Goal: Use online tool/utility: Utilize a website feature to perform a specific function

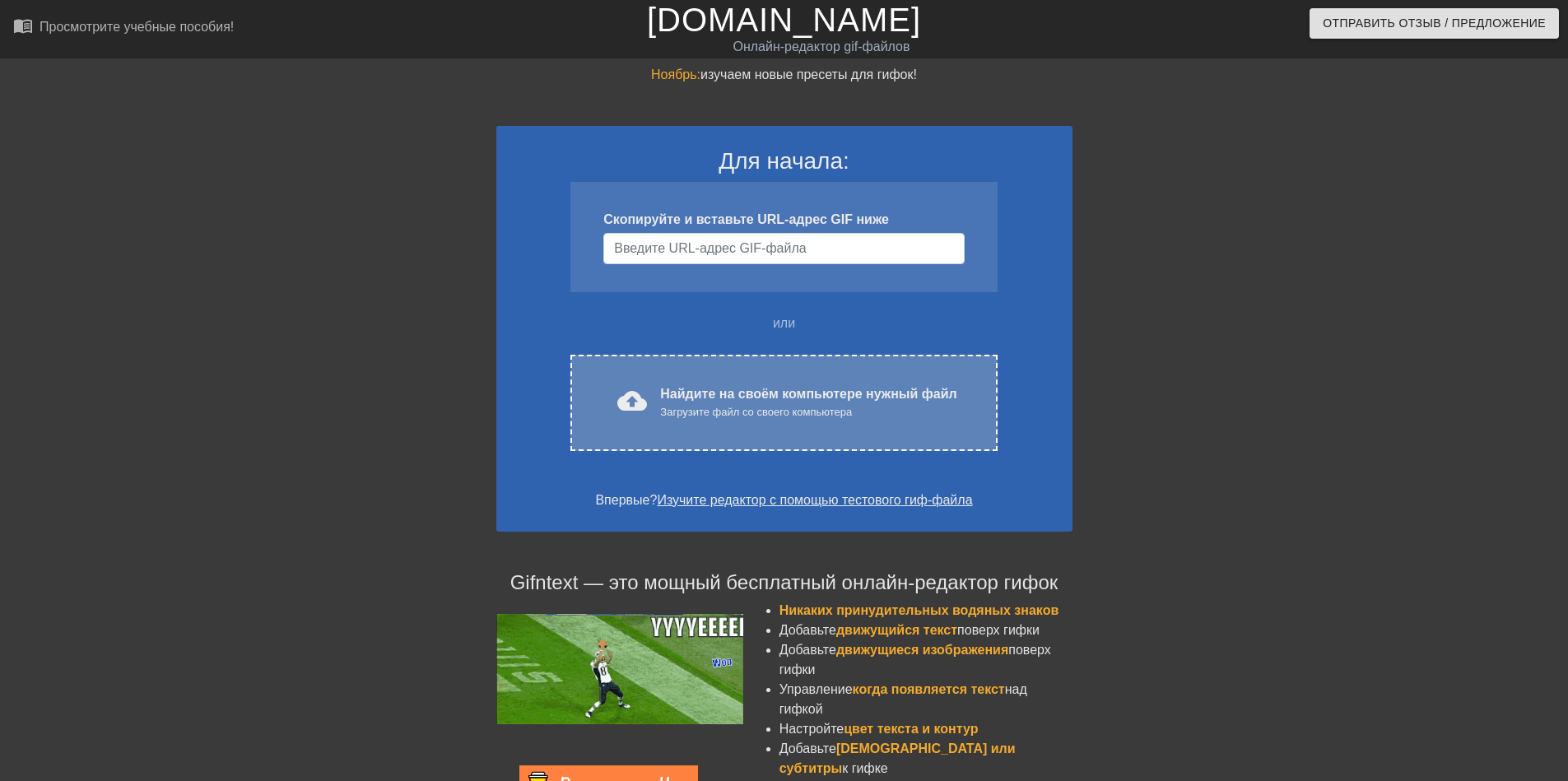
click at [724, 395] on ya-tr-span "Найдите на своём компьютере нужный файл" at bounding box center [807, 393] width 296 height 14
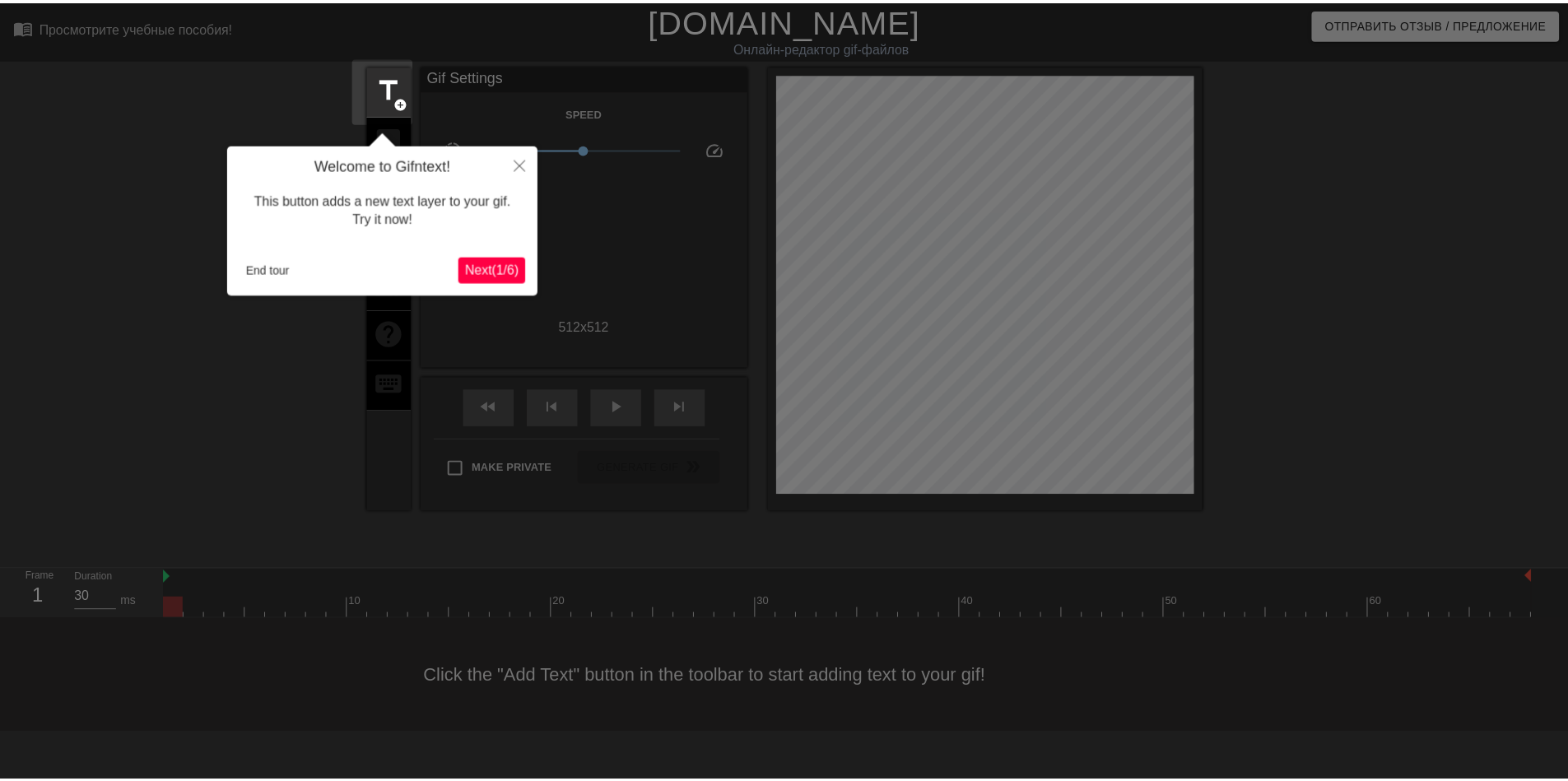
scroll to position [40, 0]
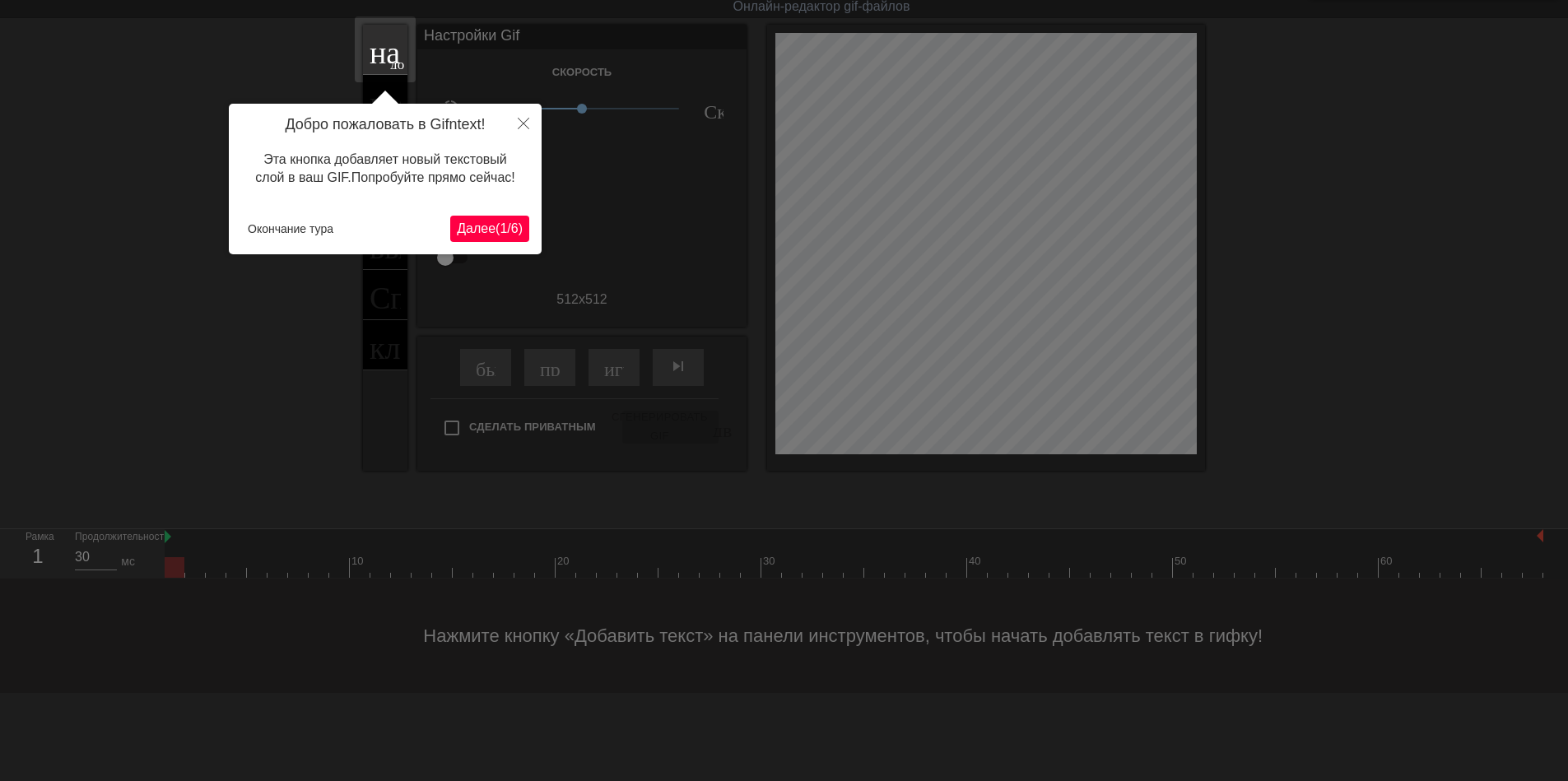
click at [512, 224] on ya-tr-span "6" at bounding box center [515, 228] width 8 height 14
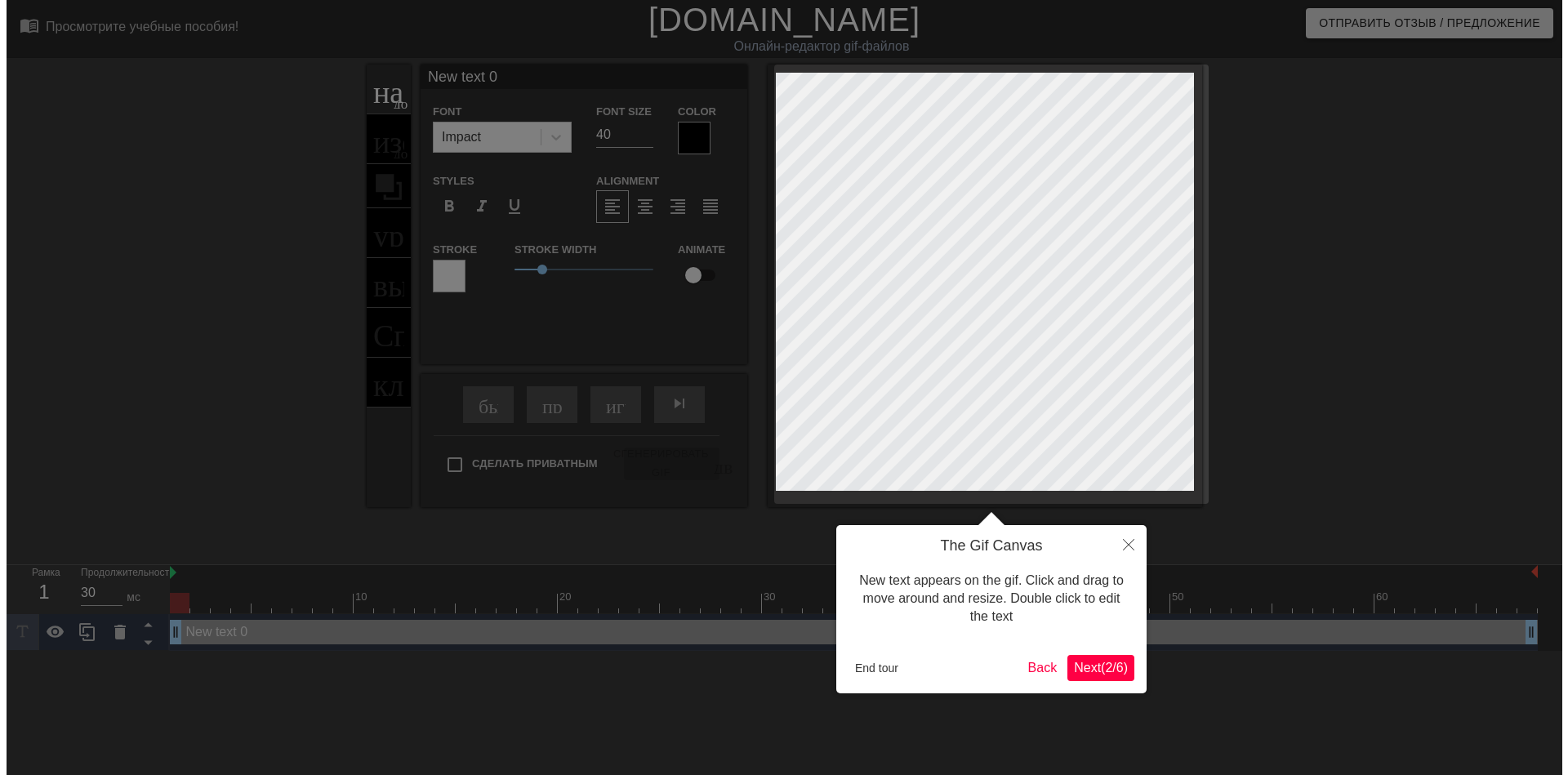
scroll to position [0, 0]
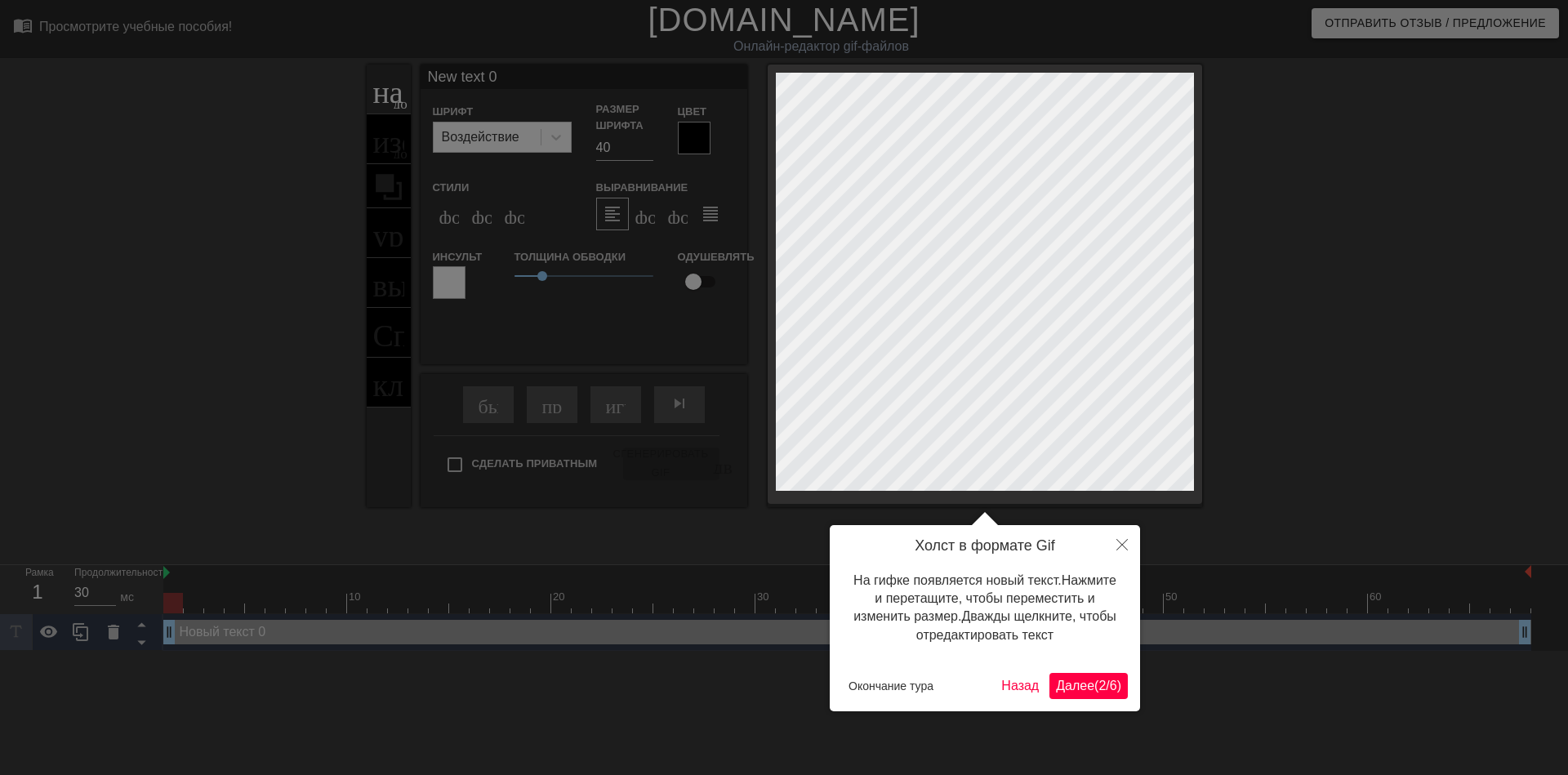
click at [1060, 678] on ya-tr-span "Далее" at bounding box center [1075, 685] width 38 height 14
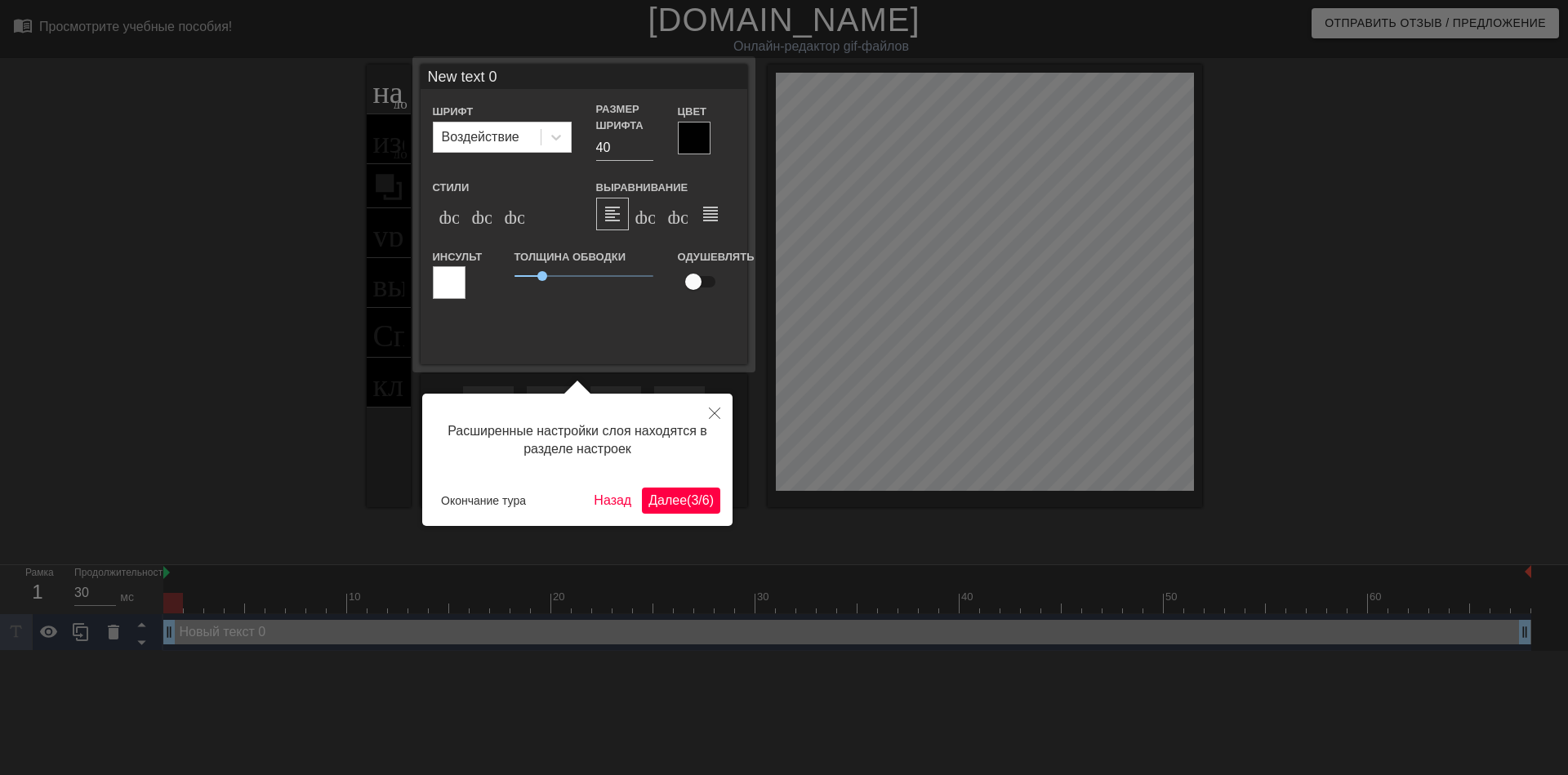
click at [687, 509] on button "Далее ( 3 / 6 )" at bounding box center [681, 501] width 79 height 27
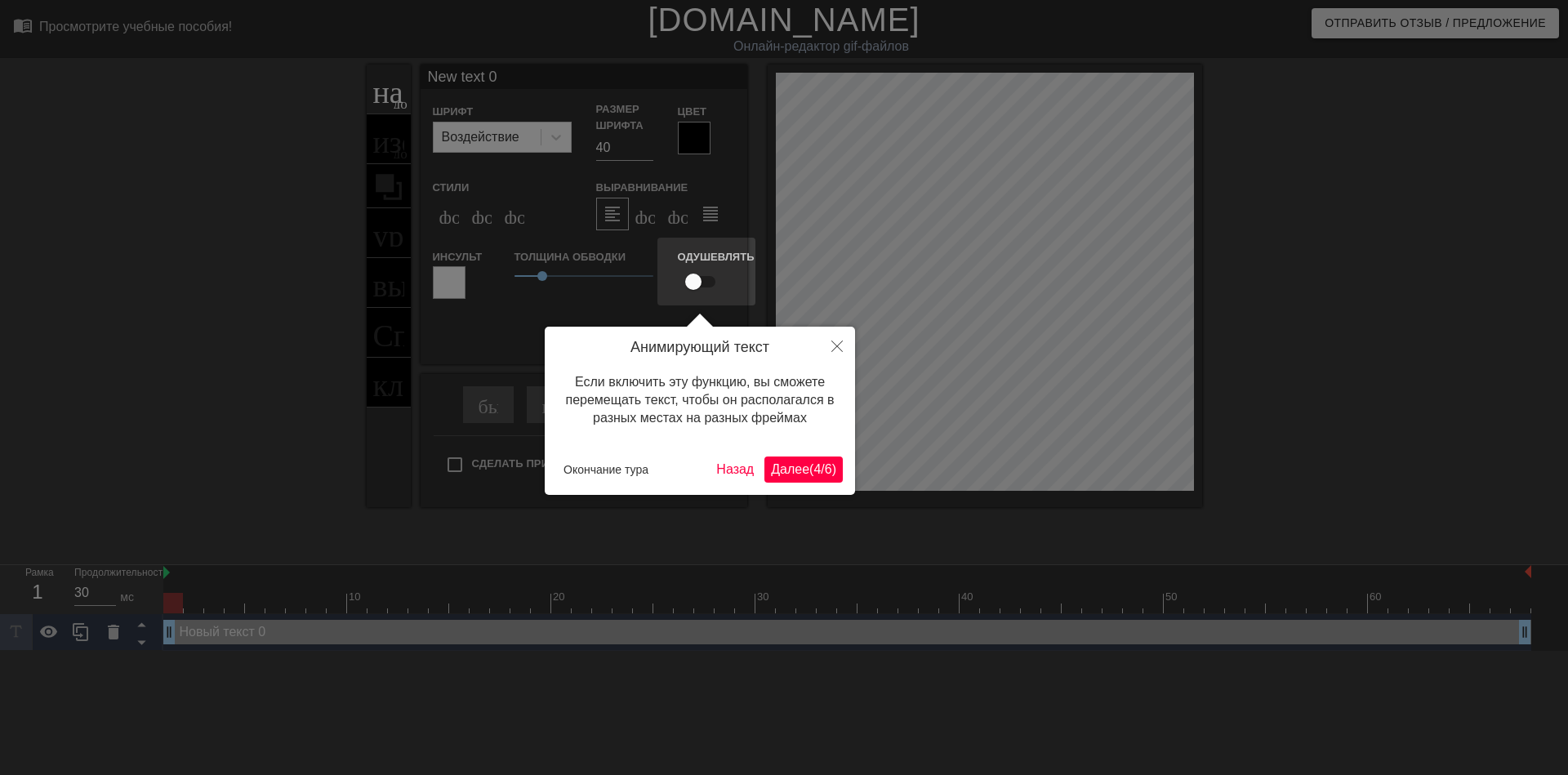
click at [776, 470] on ya-tr-span "Далее" at bounding box center [790, 469] width 38 height 14
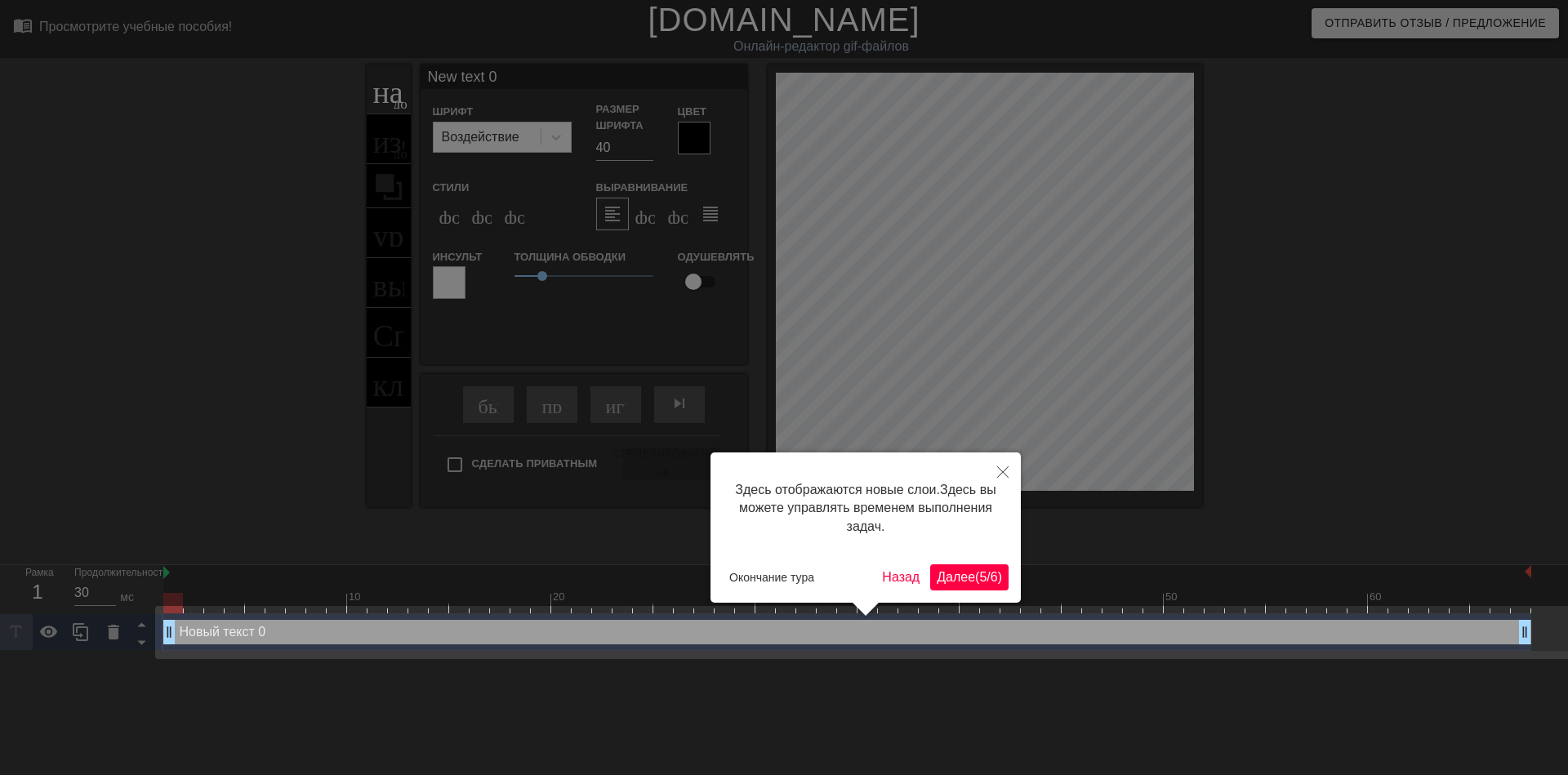
click at [949, 577] on ya-tr-span "Далее" at bounding box center [956, 577] width 38 height 14
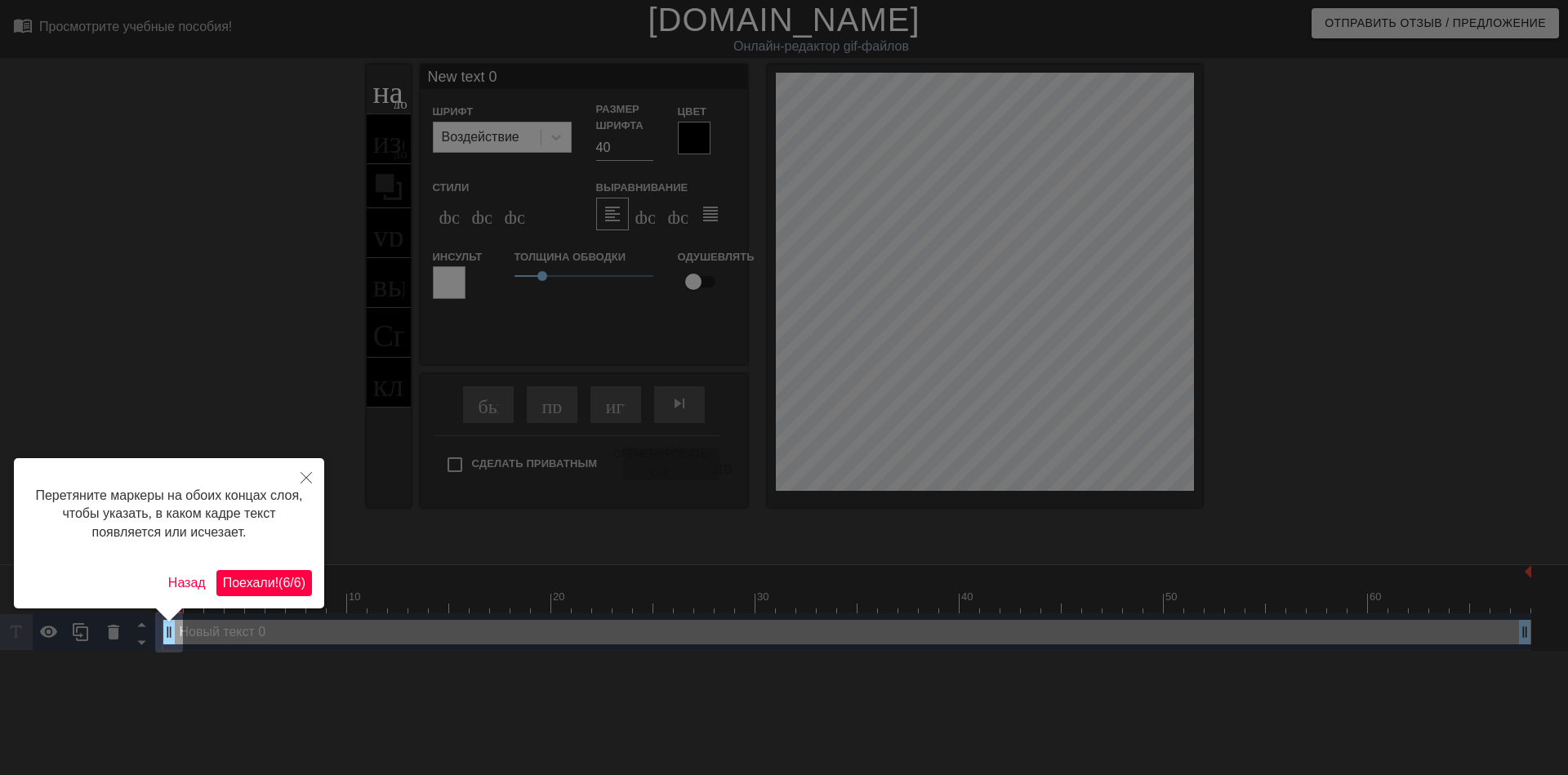
click at [277, 563] on div "Перетяните маркеры на обоих концах слоя, чтобы указать, в каком кадре текст поя…" at bounding box center [169, 533] width 311 height 150
click at [275, 573] on button "Поехали! ( 6 / 6 )" at bounding box center [264, 583] width 96 height 27
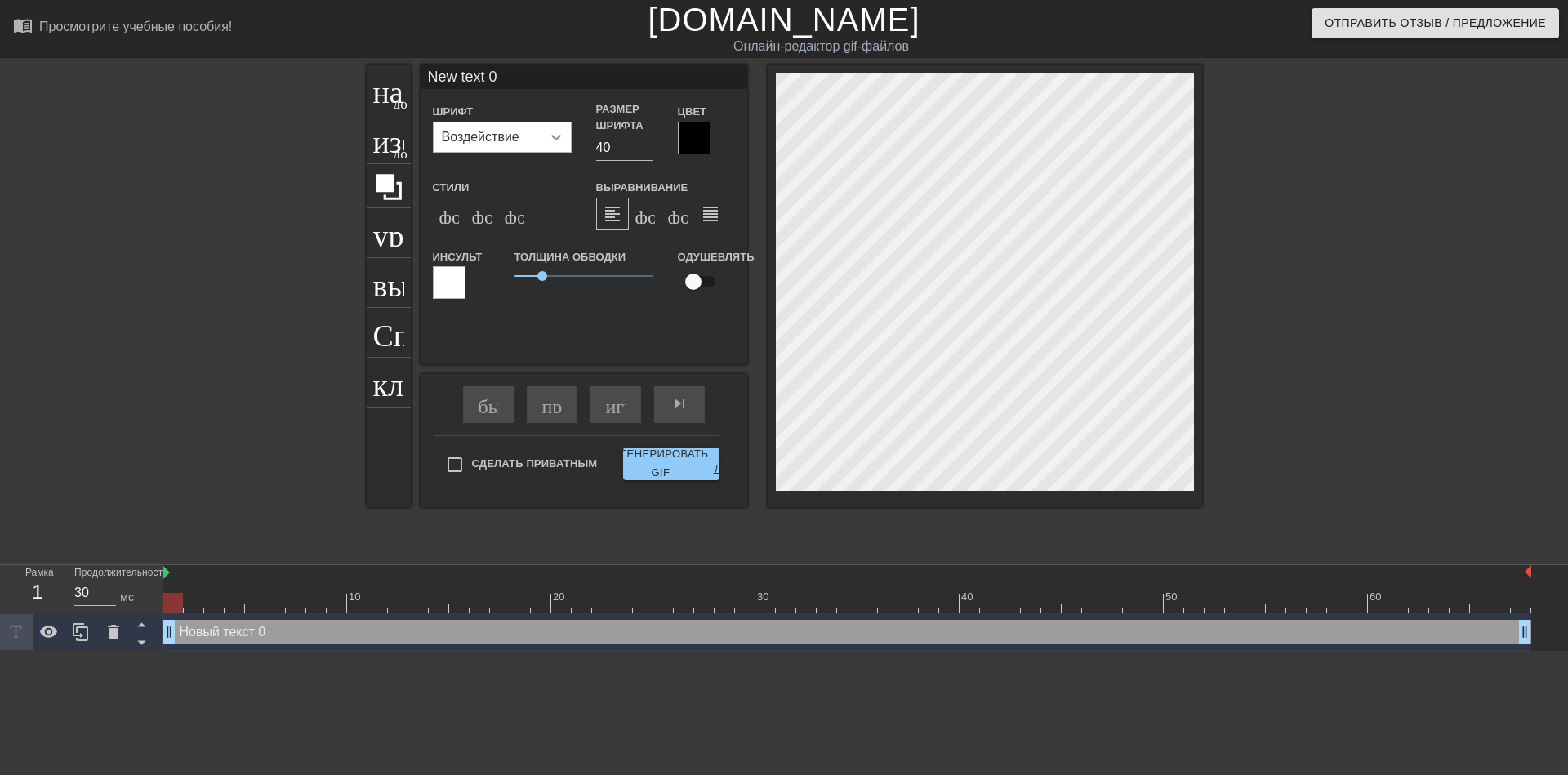
click at [556, 132] on icon at bounding box center [556, 137] width 16 height 16
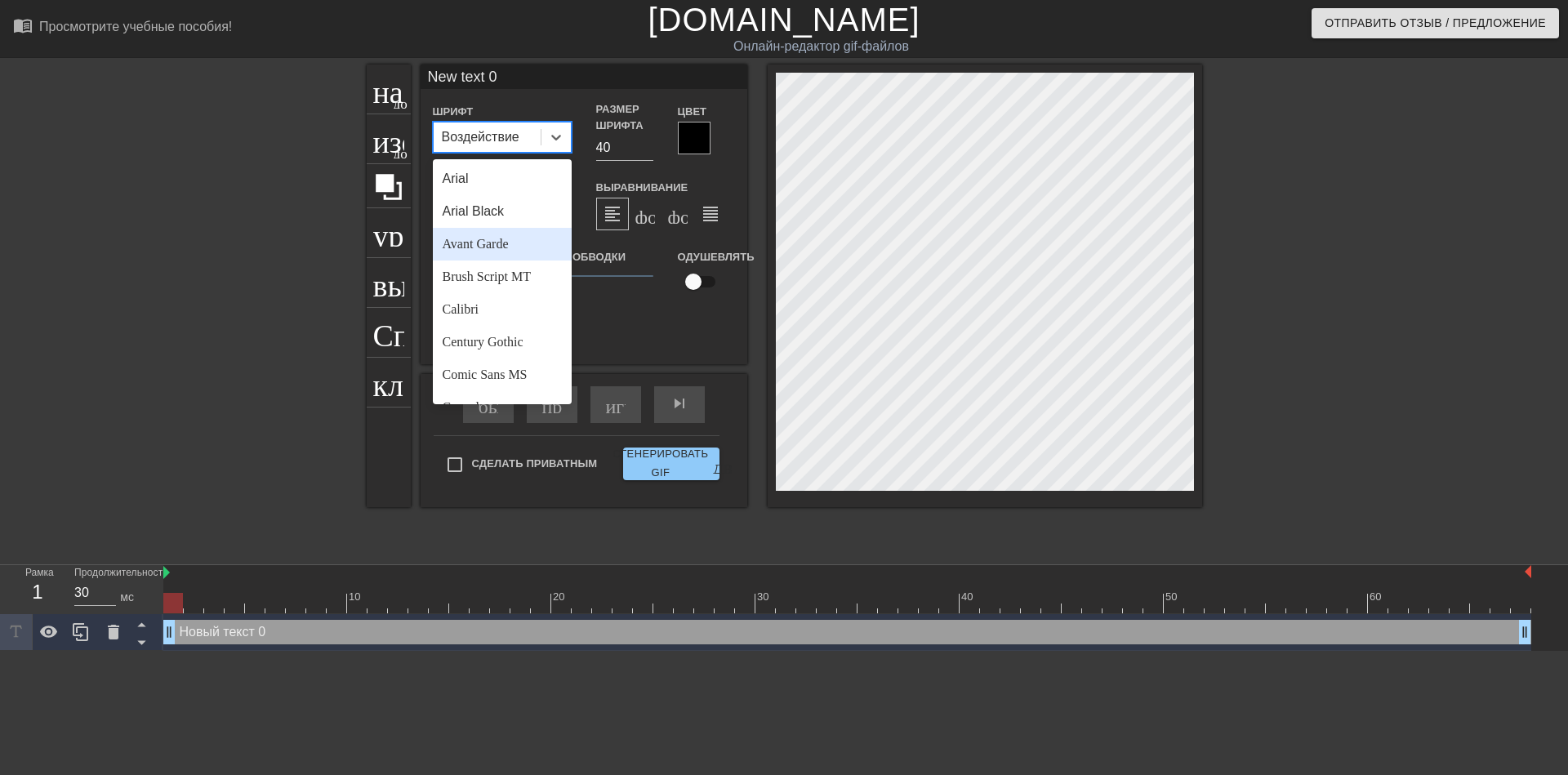
click at [485, 242] on div "Avant Garde" at bounding box center [503, 244] width 139 height 32
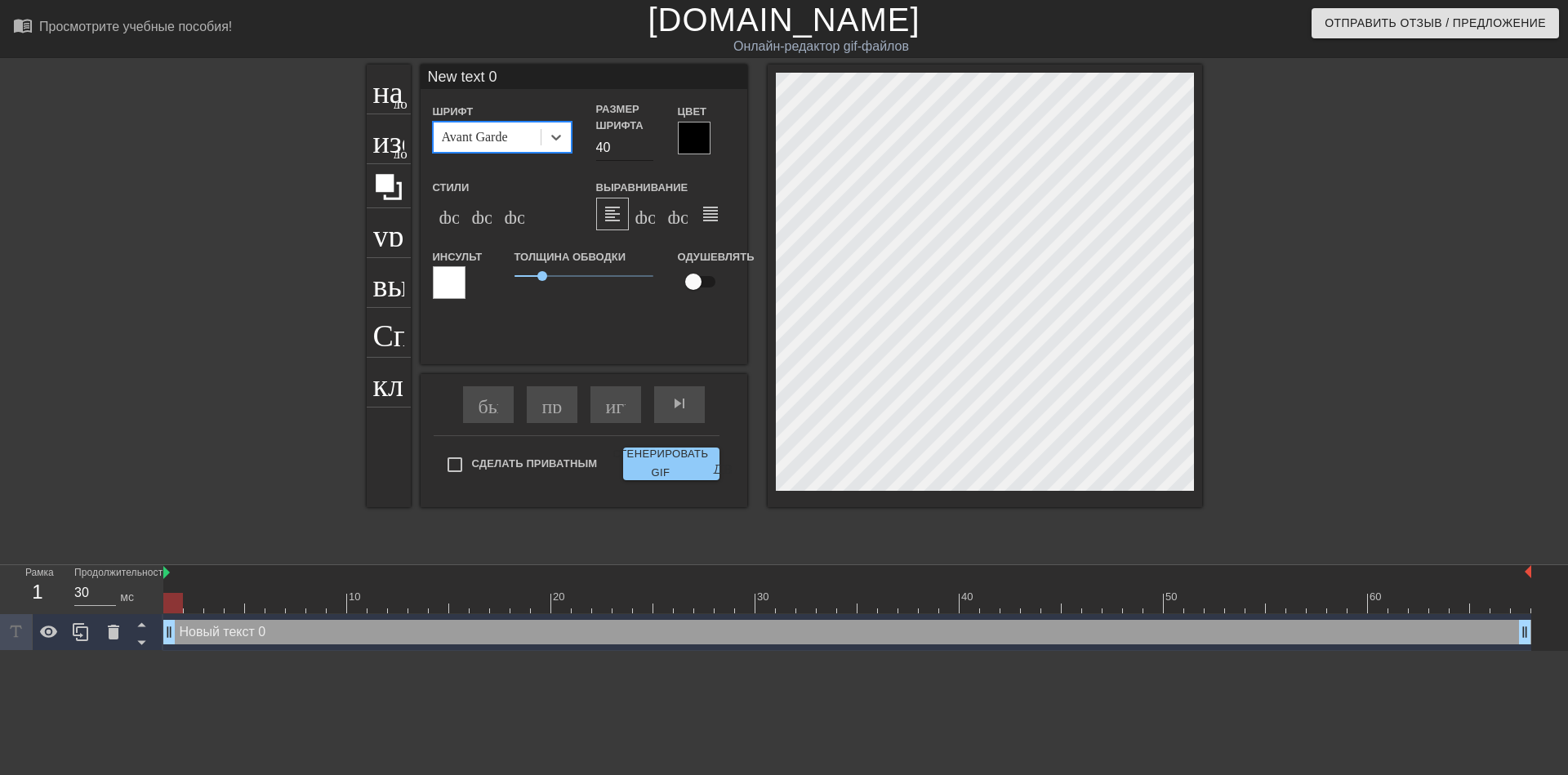
click at [598, 154] on input "40" at bounding box center [625, 148] width 57 height 27
type input "30"
click at [488, 225] on div "формат_italic" at bounding box center [482, 214] width 32 height 32
type input "ew text 0"
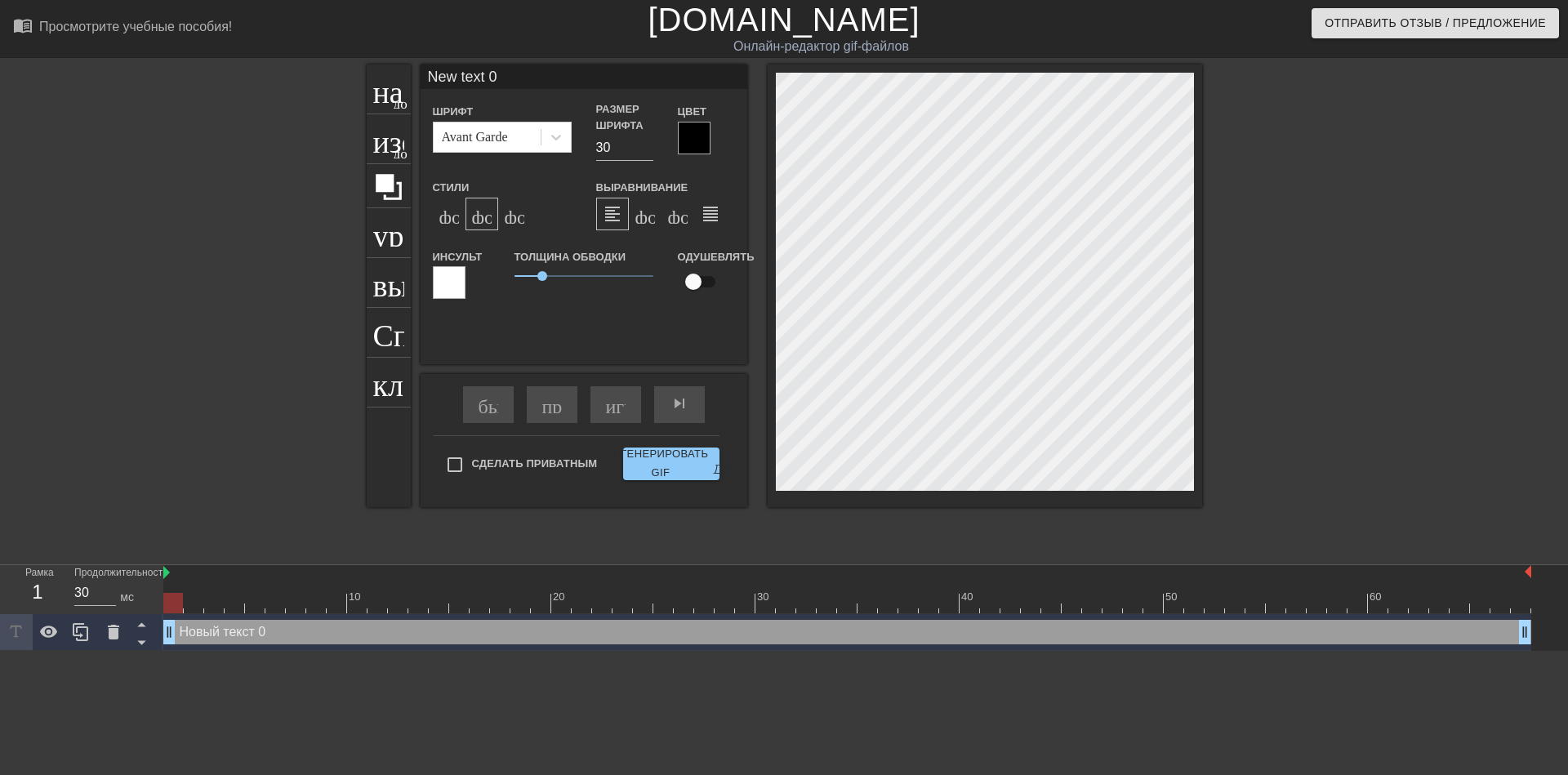
type textarea "ew text 0"
type input "w text 0"
type textarea "w text 0"
type input "text 0"
type textarea "text 0"
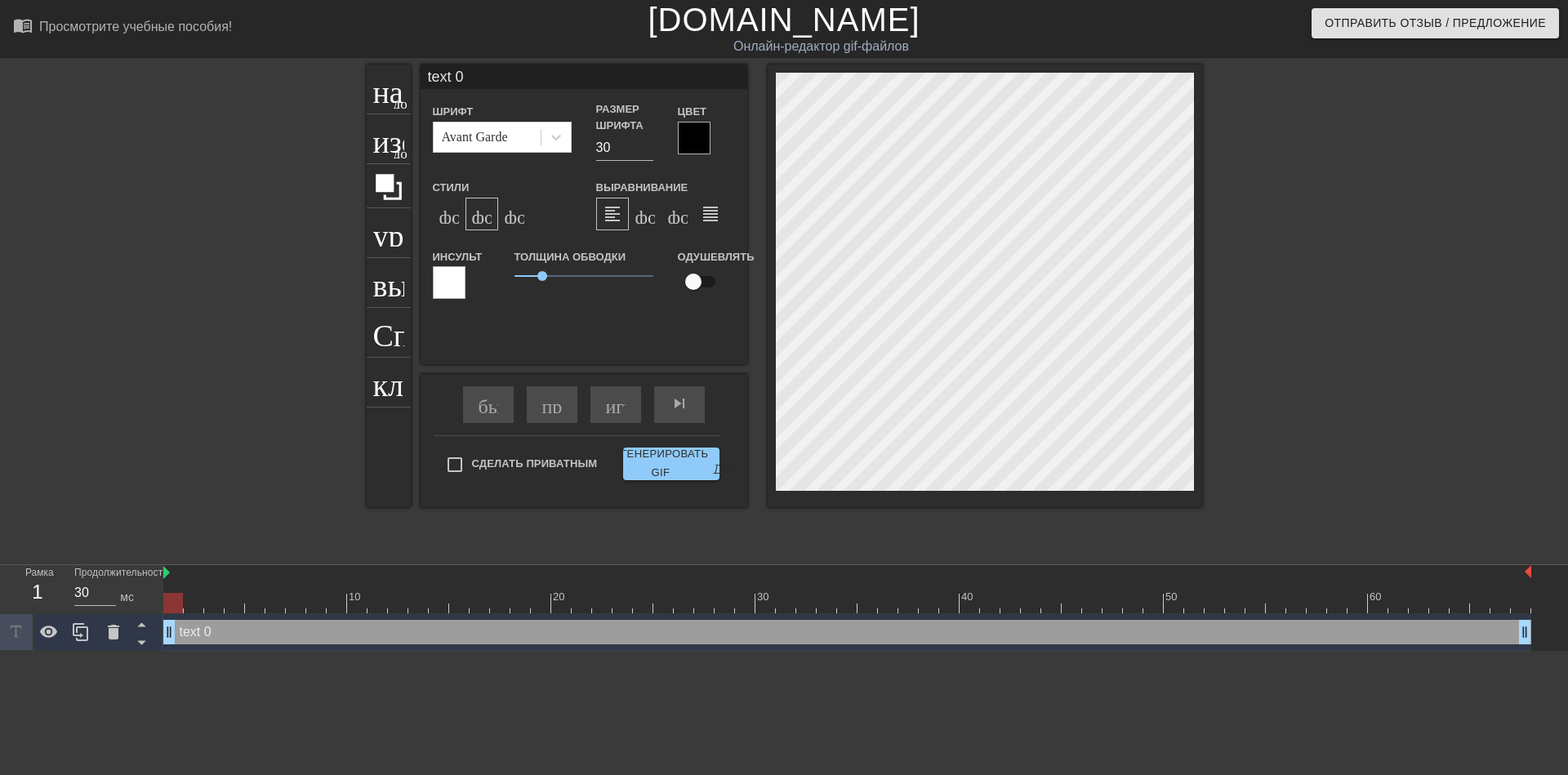
type input "text 0"
type textarea "text 0"
type input "ext 0"
type textarea "ext 0"
type input "xt 0"
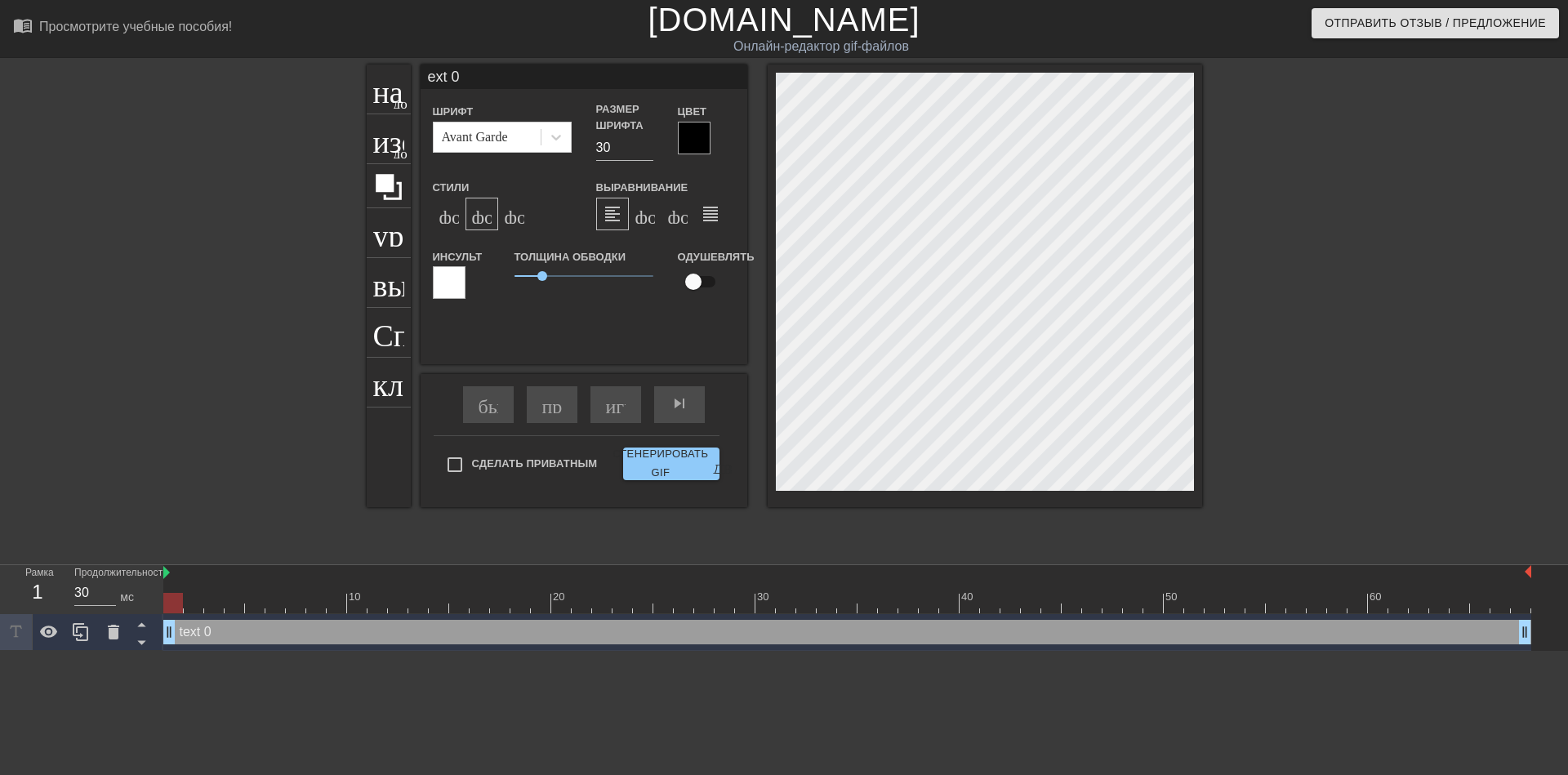
type textarea "xt 0"
type input "t 0"
type textarea "t 0"
type input "0"
type textarea "0"
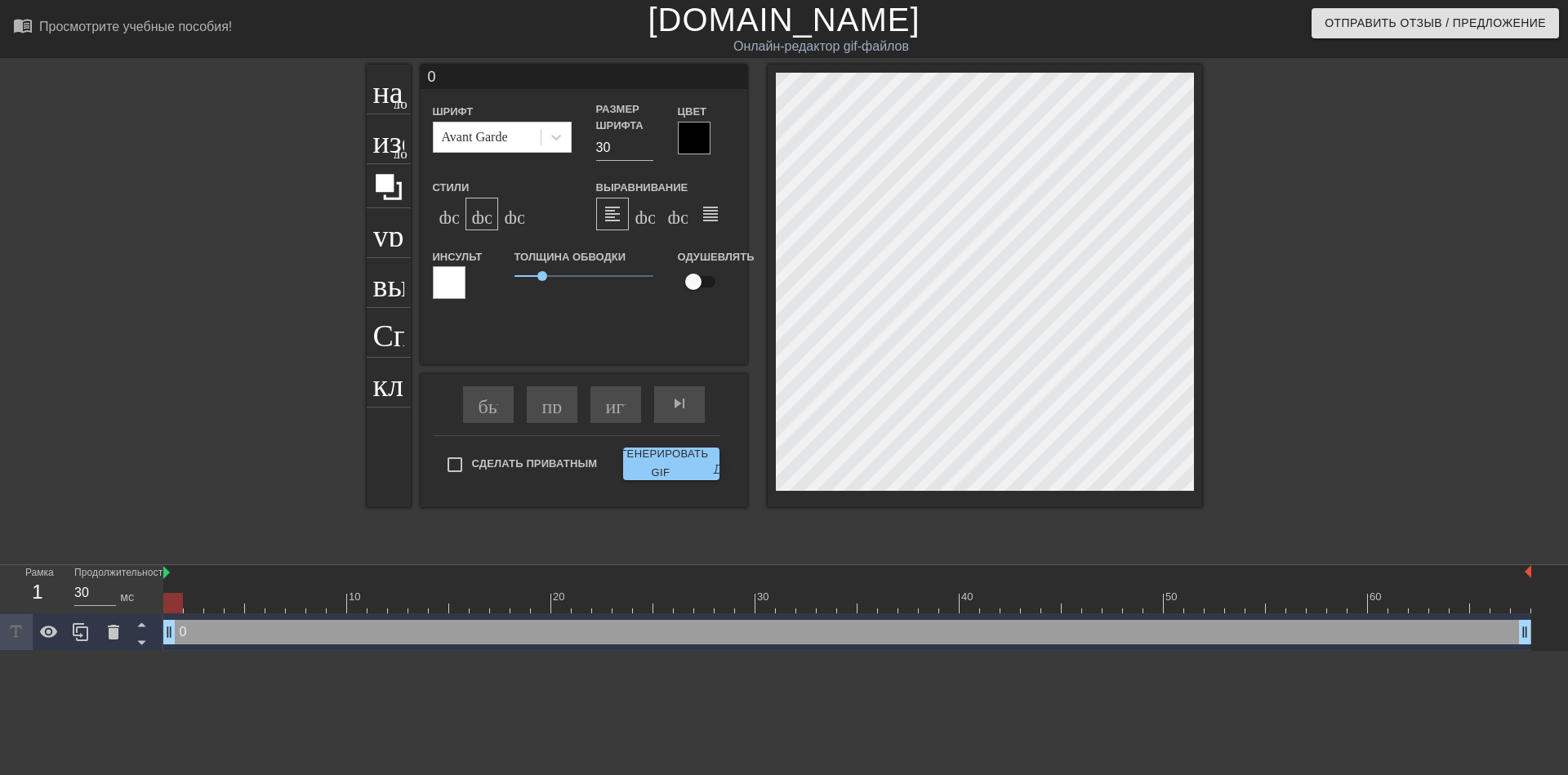
type input "0"
type textarea "0"
type input "@"
type textarea "@"
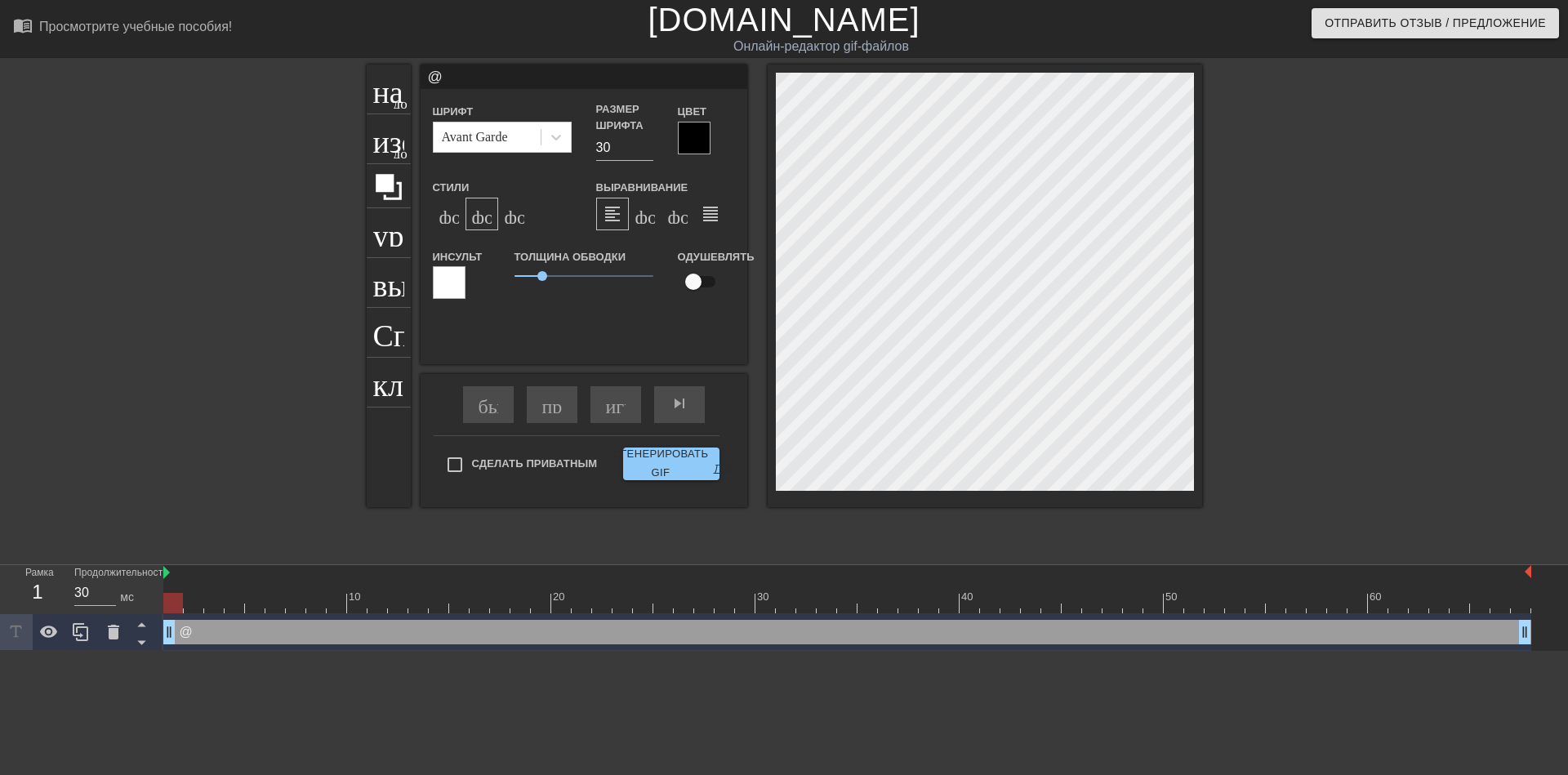
type input "@s"
type textarea "@s"
type input "@st"
type textarea "@st"
type input "@sti"
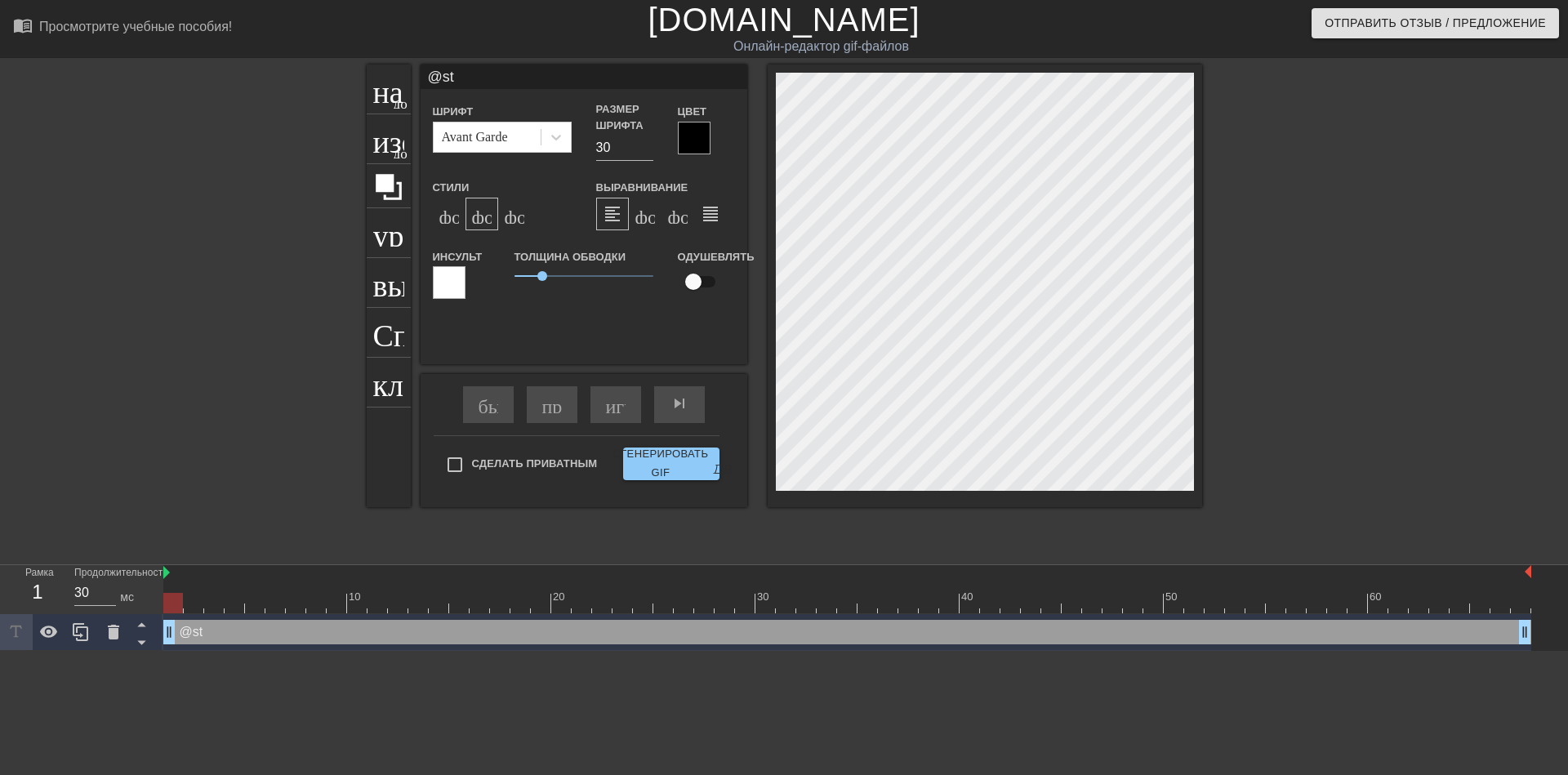
type textarea "@sti"
type input "@stic"
type textarea "@stic"
type input "@stick"
type textarea "@stick"
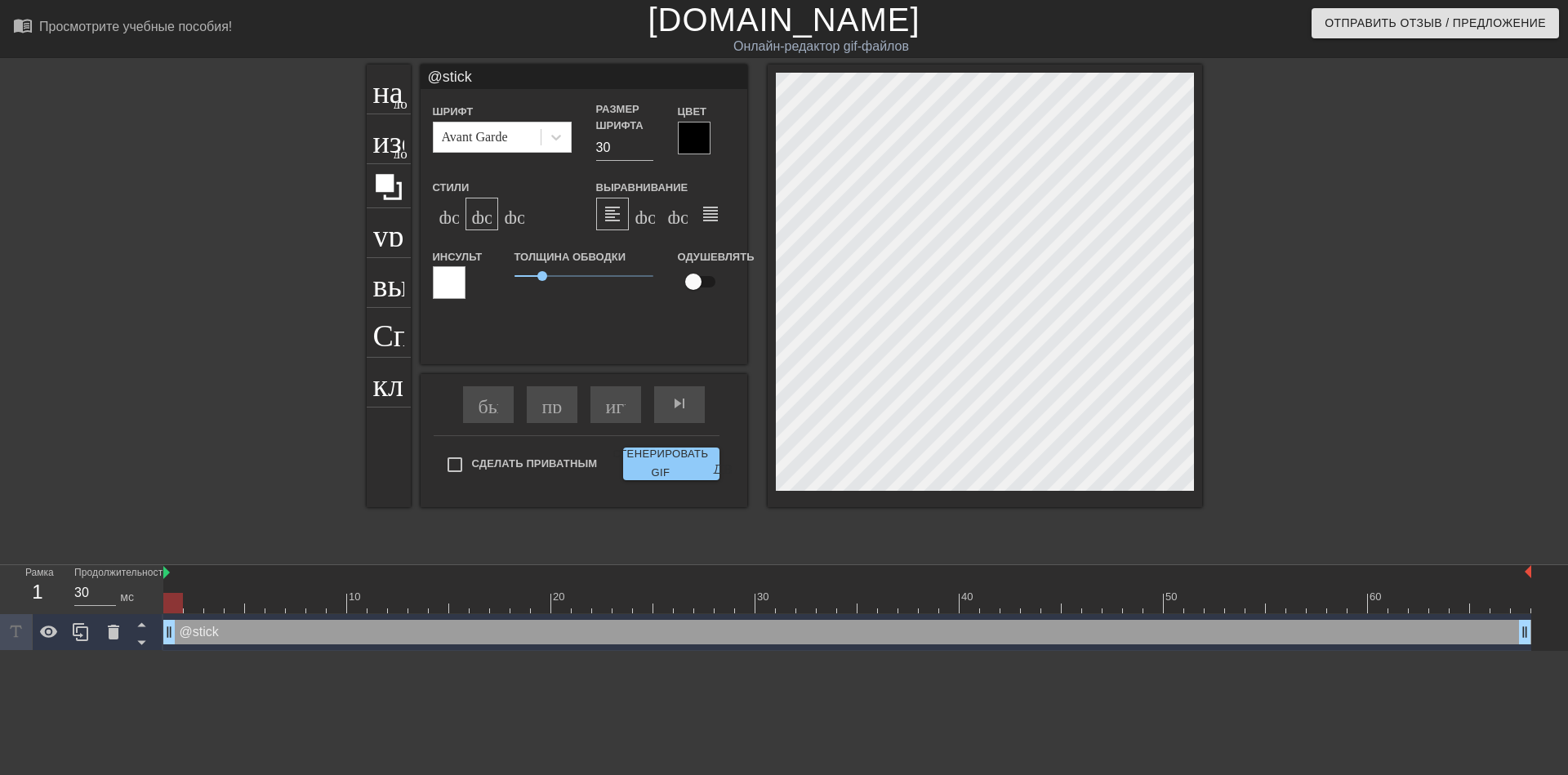
type input "@sticke"
type textarea "@sticke"
type input "@sticker"
type textarea "@sticker"
type input "@stickerb"
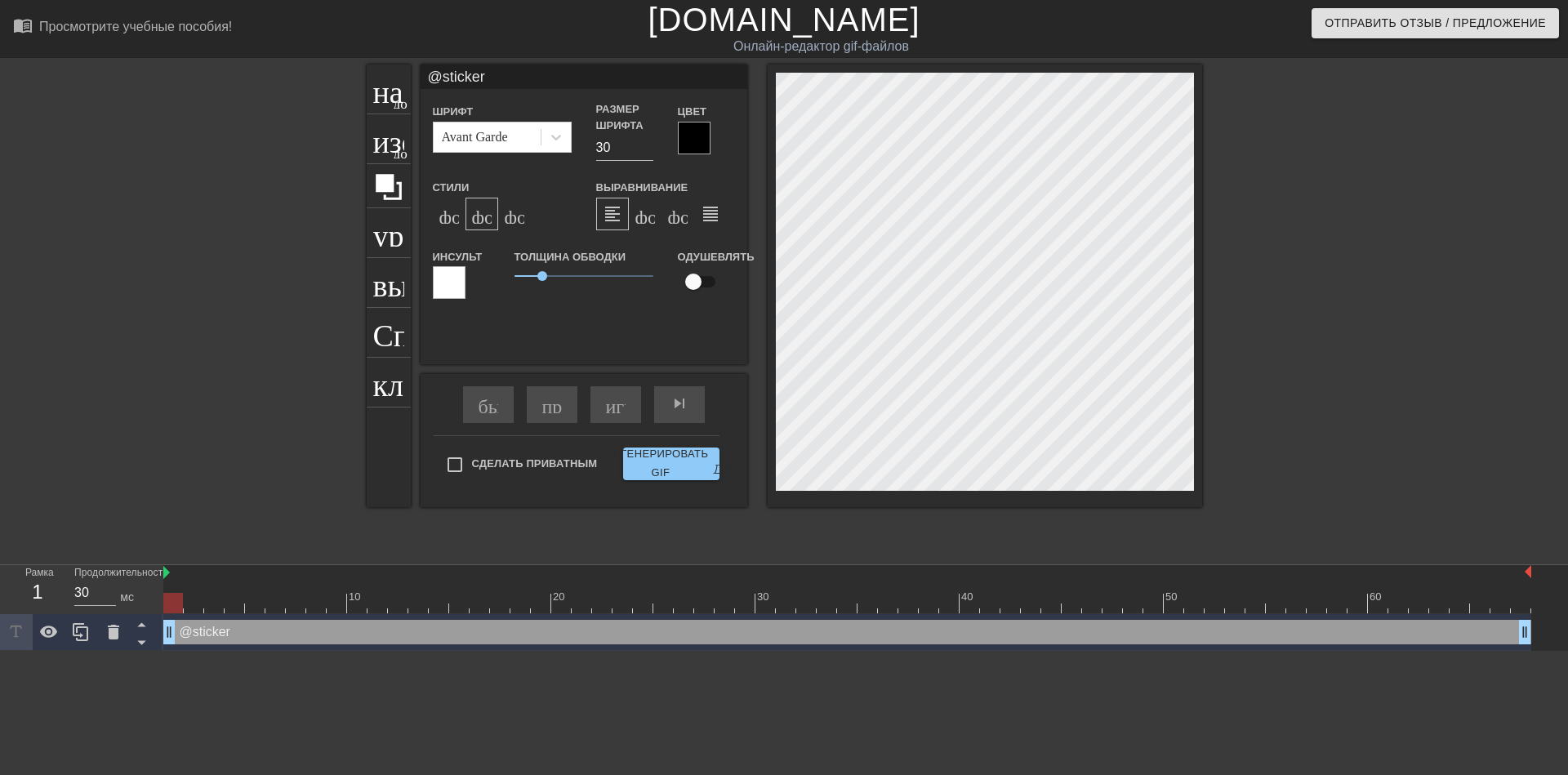
type textarea "@stickerb"
type input "@stickerba"
type textarea "@stickerba"
type input "@stickerbas"
type textarea "@stickerbas"
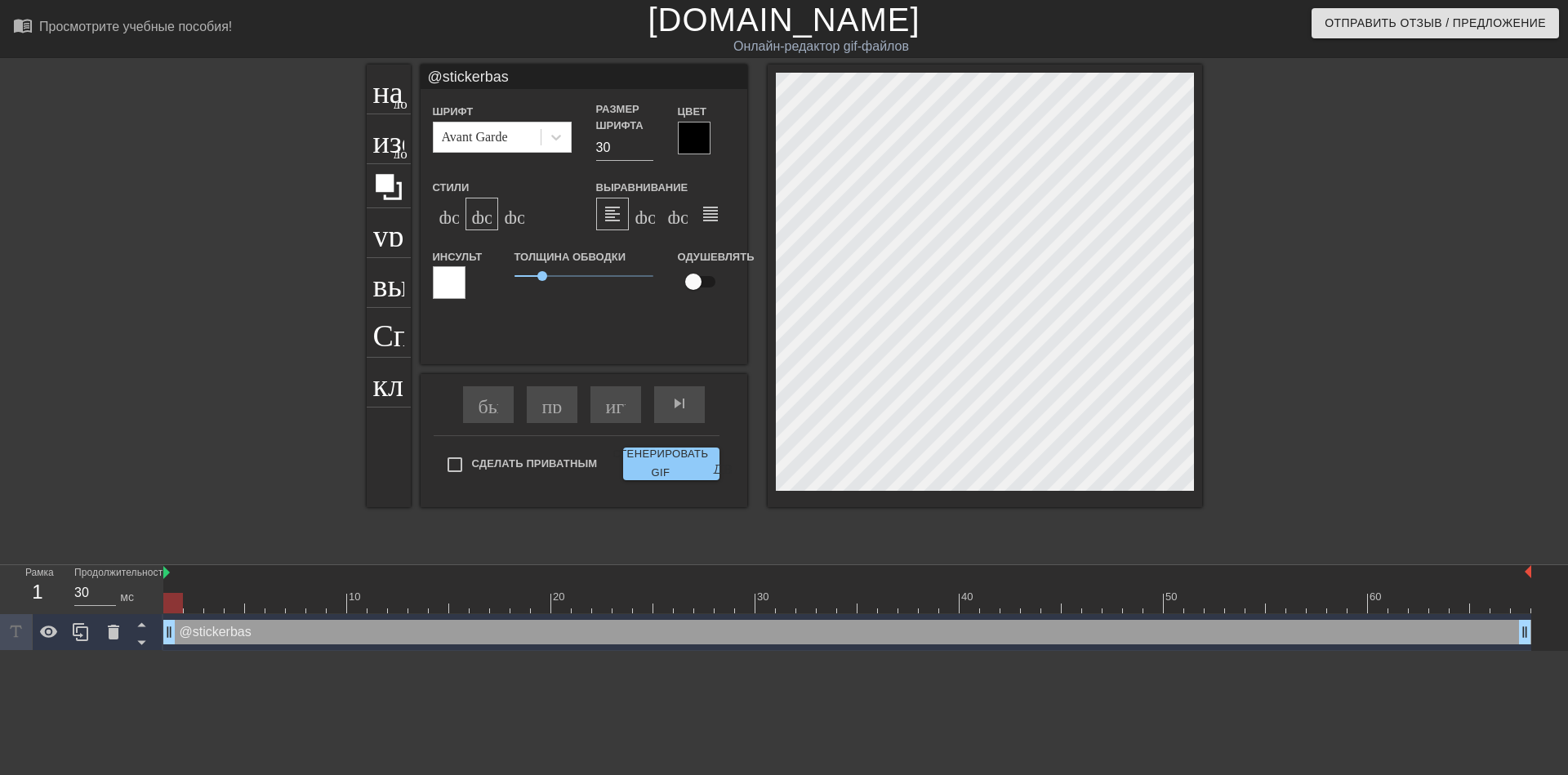
scroll to position [3, 5]
type input "@stickerbase"
type textarea "@stickerbase"
type input "@stickerbase_"
type textarea "@stickerbase_"
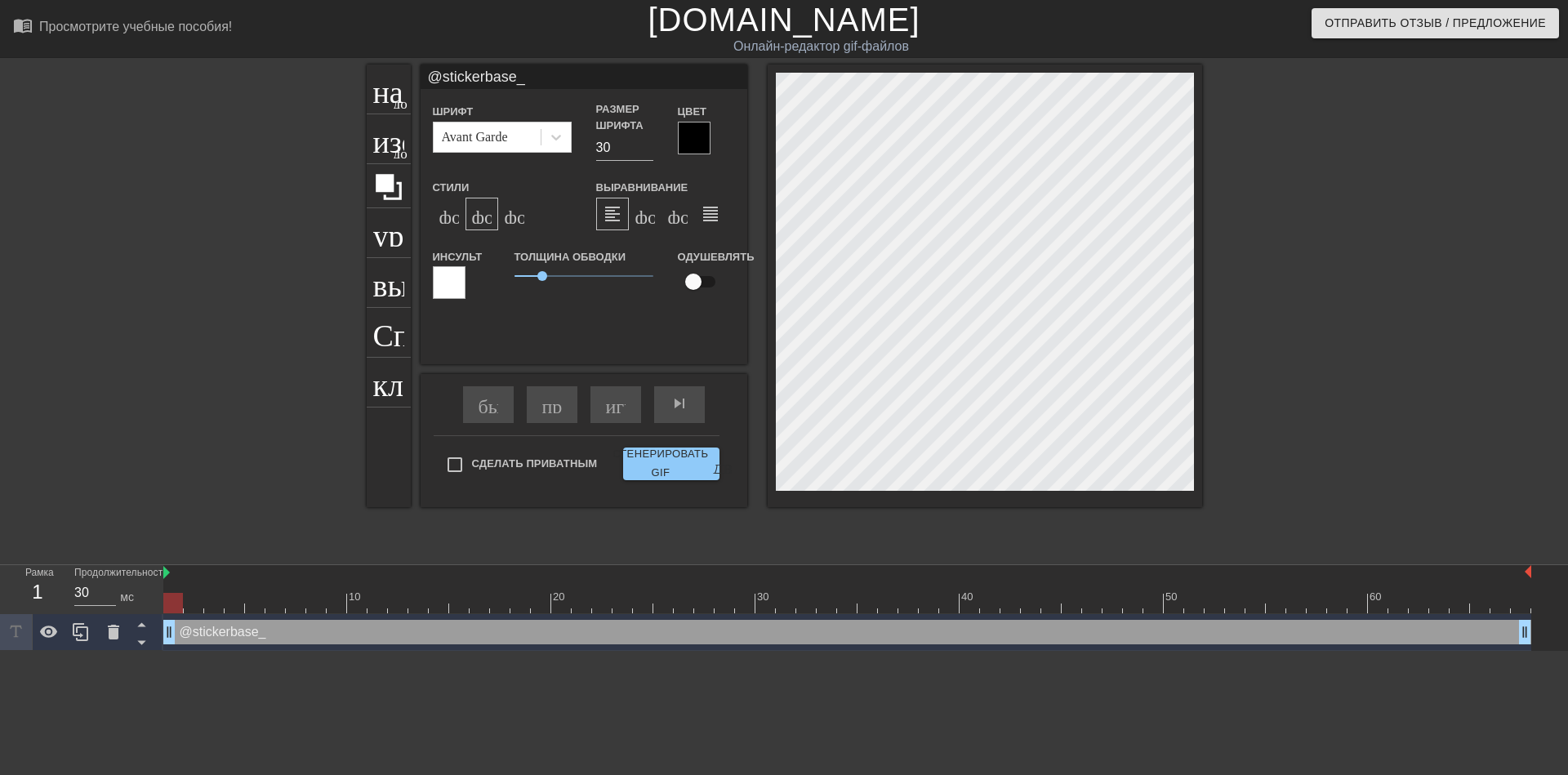
scroll to position [3, 6]
type input "@stickerbase_r"
type textarea "@stickerbase_r"
type input "@stickerbase_ru"
type textarea "@stickerbase_ru"
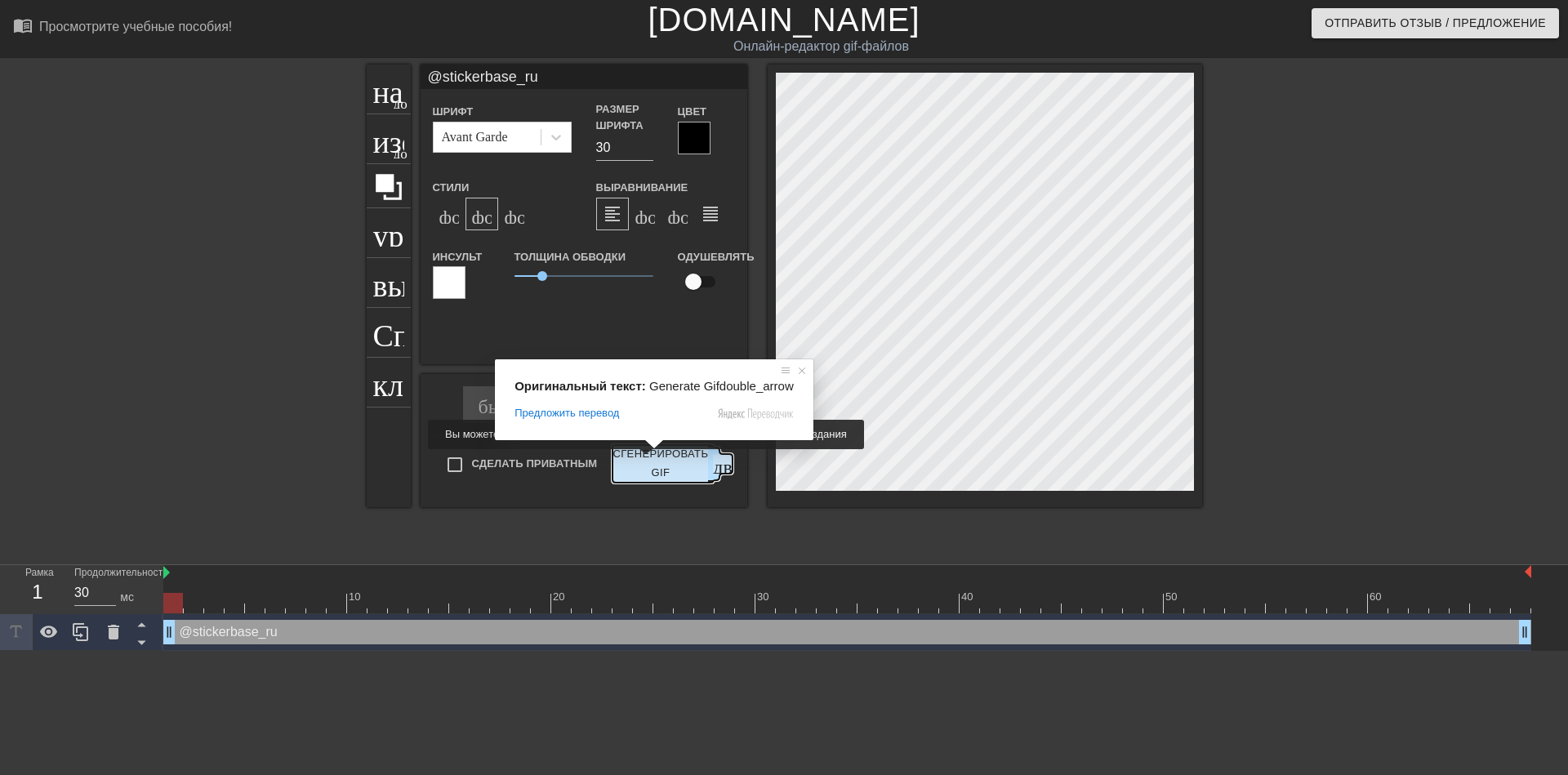
click at [643, 461] on ya-tr-span "Сгенерировать GIF" at bounding box center [660, 463] width 96 height 38
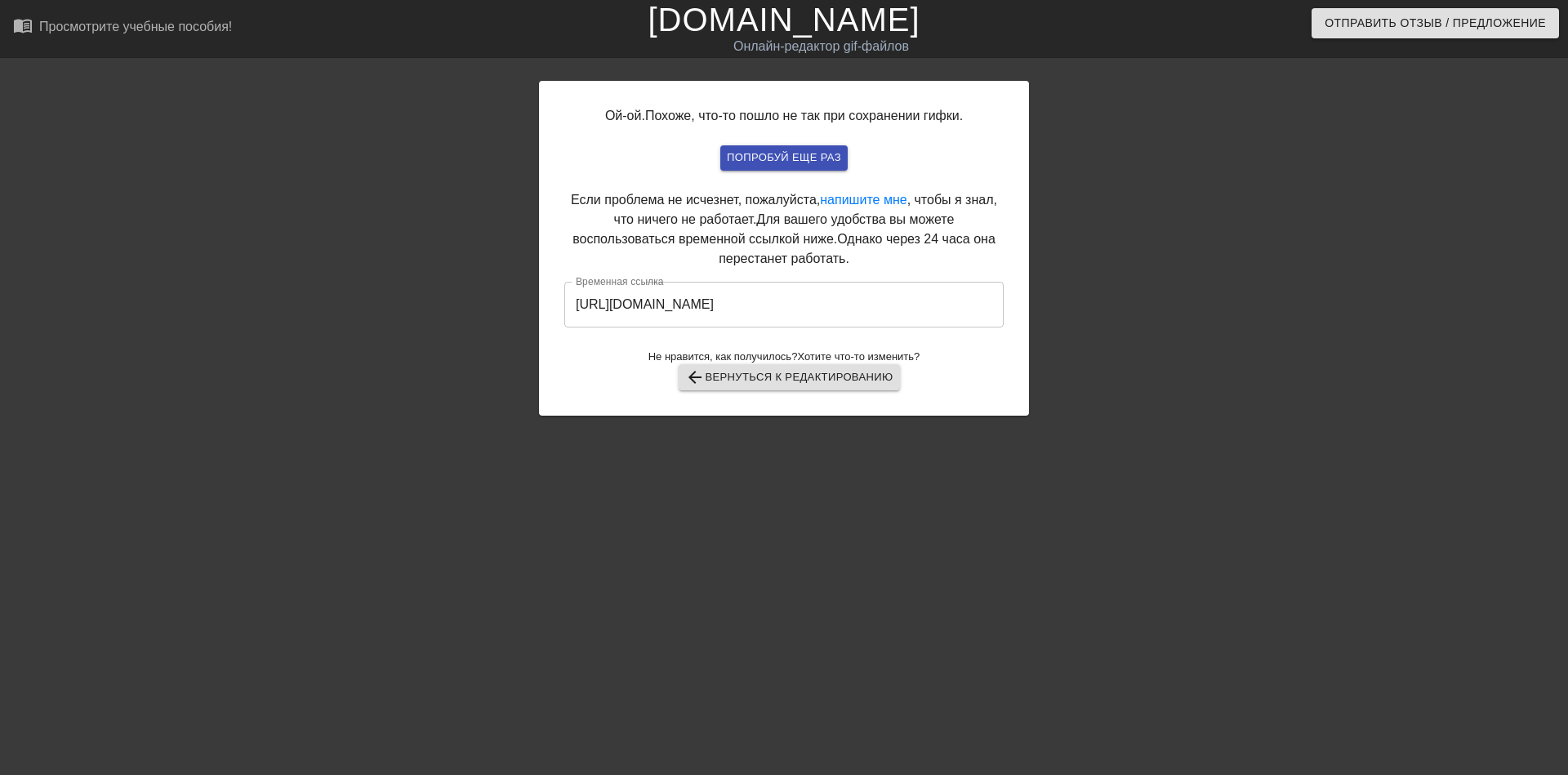
click at [802, 312] on input "[URL][DOMAIN_NAME]" at bounding box center [784, 305] width 439 height 46
click at [802, 306] on input "[URL][DOMAIN_NAME]" at bounding box center [784, 305] width 439 height 46
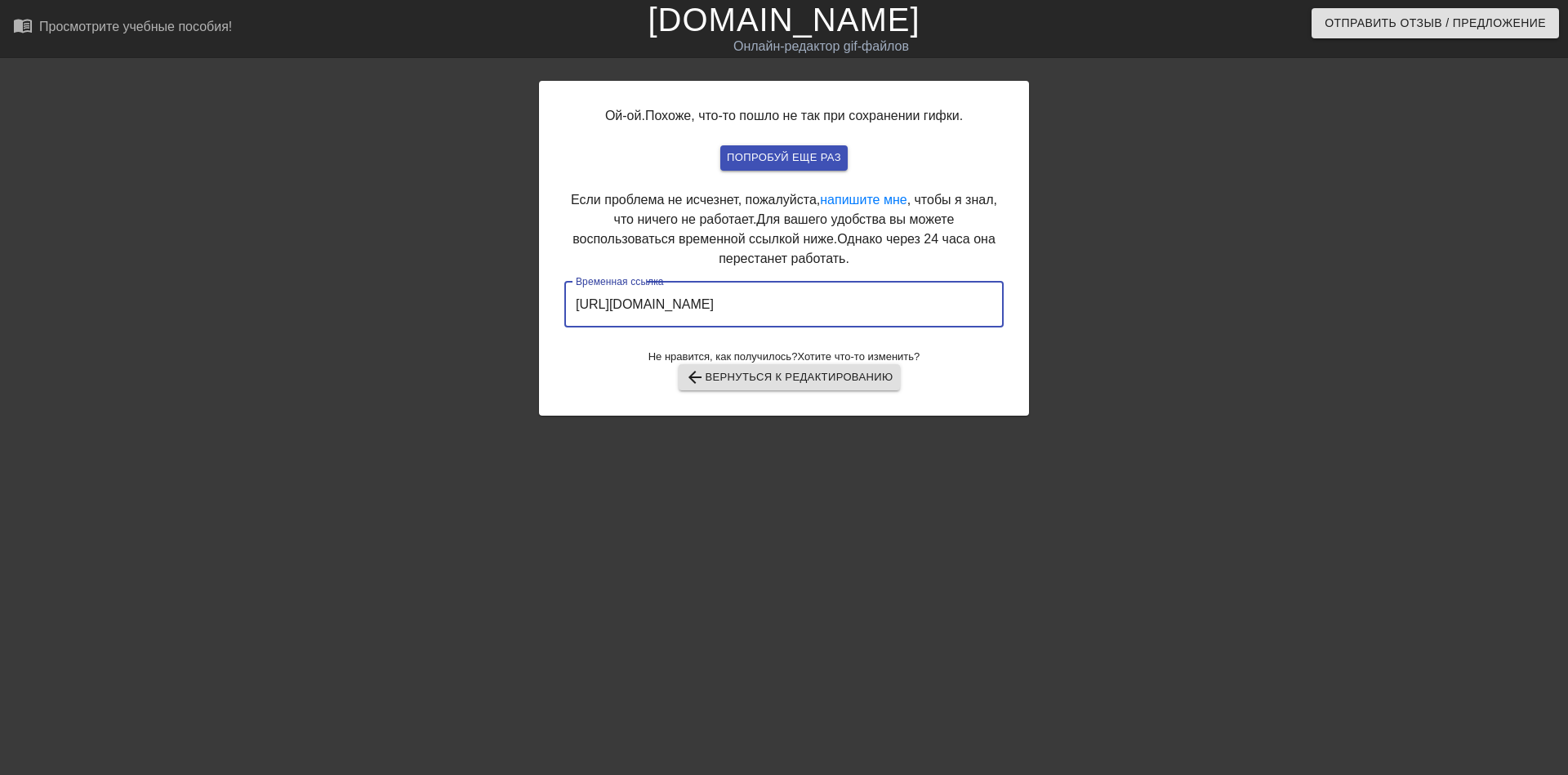
click at [802, 306] on input "[URL][DOMAIN_NAME]" at bounding box center [784, 305] width 439 height 46
